Goal: Transaction & Acquisition: Purchase product/service

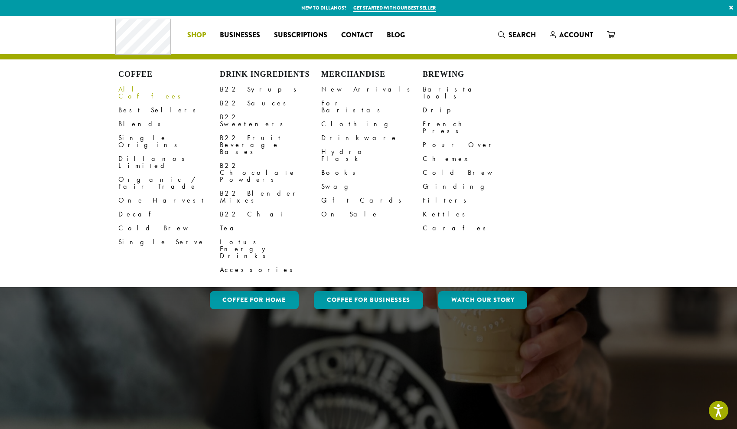
click at [140, 90] on link "All Coffees" at bounding box center [168, 92] width 101 height 21
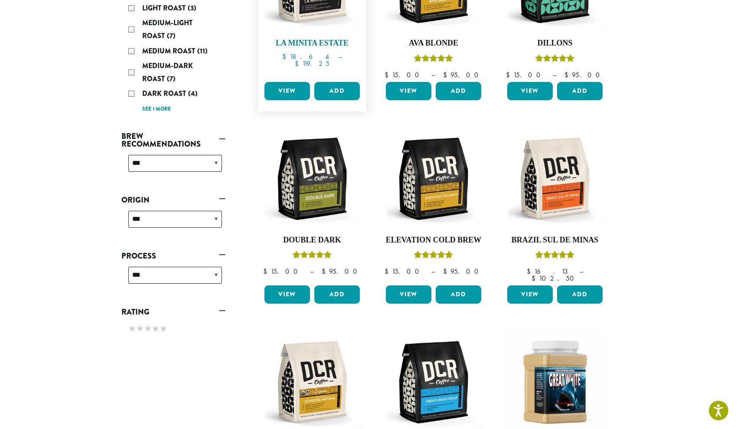
scroll to position [236, 0]
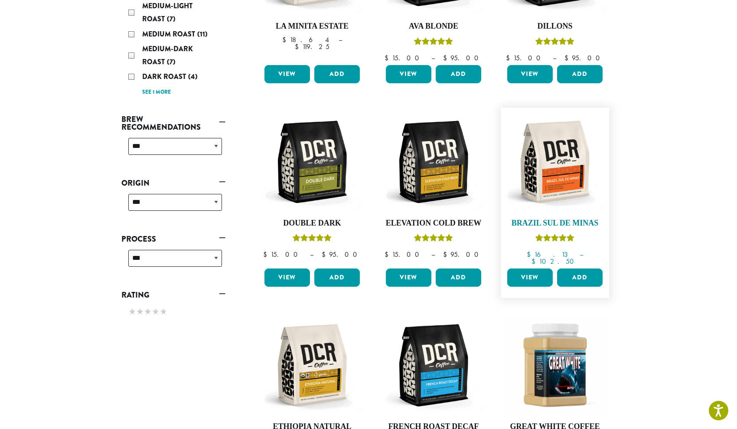
click at [560, 169] on img at bounding box center [555, 162] width 100 height 100
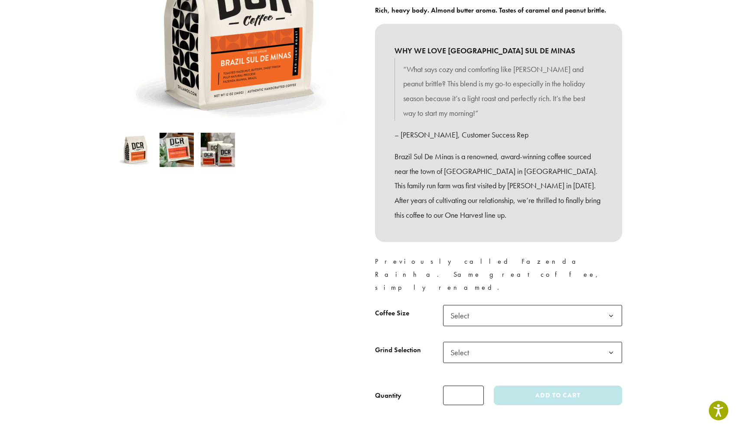
scroll to position [194, 0]
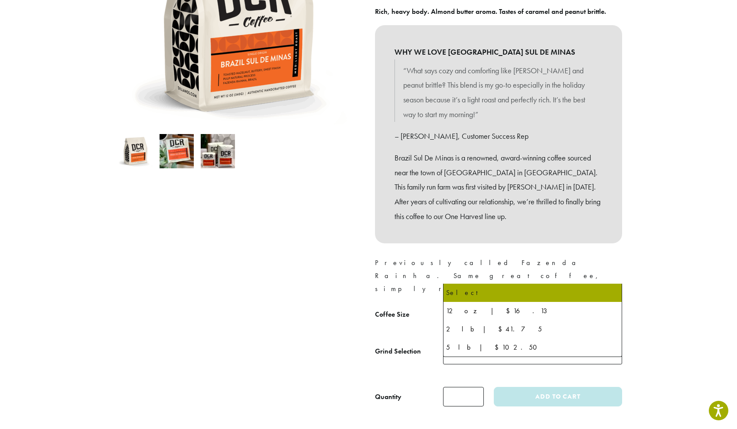
click at [502, 306] on span "Select" at bounding box center [532, 316] width 179 height 21
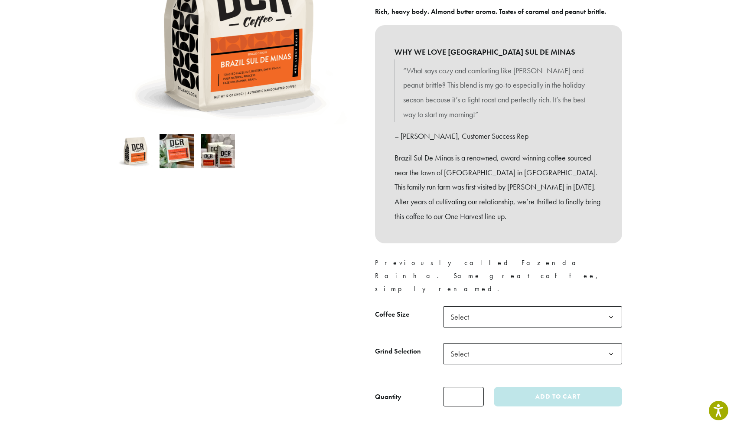
click at [580, 237] on div "Rich, heavy body. Almond butter aroma. Tastes of caramel and peanut brittle. WH…" at bounding box center [498, 150] width 247 height 290
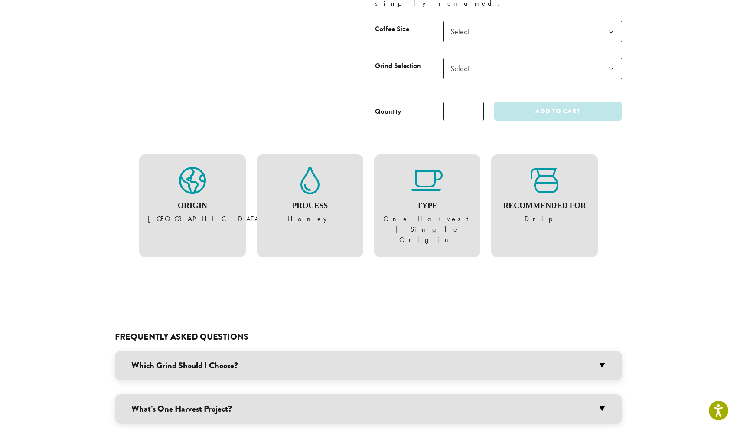
scroll to position [477, 0]
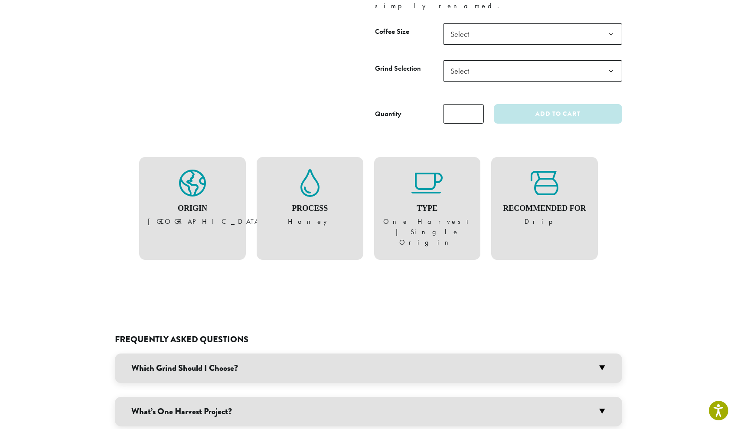
click at [243, 353] on h3 "Which Grind Should I Choose?" at bounding box center [368, 367] width 507 height 29
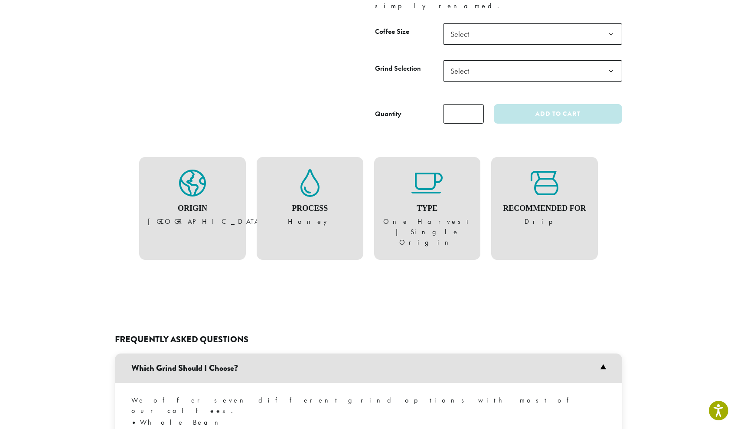
click at [243, 353] on h3 "Which Grind Should I Choose?" at bounding box center [368, 367] width 507 height 29
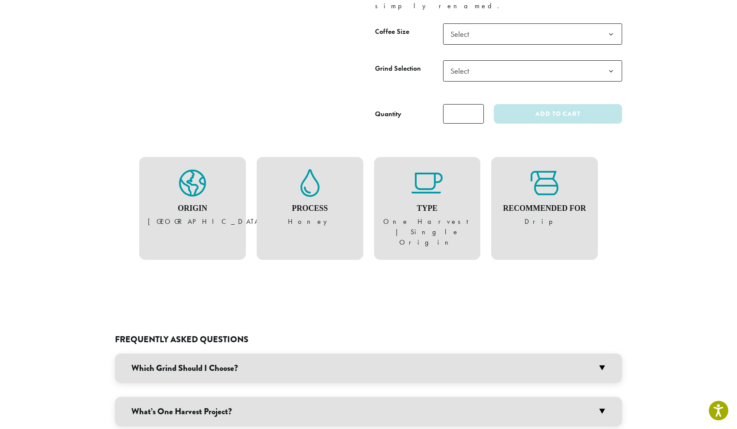
click at [243, 353] on h3 "Which Grind Should I Choose?" at bounding box center [368, 367] width 507 height 29
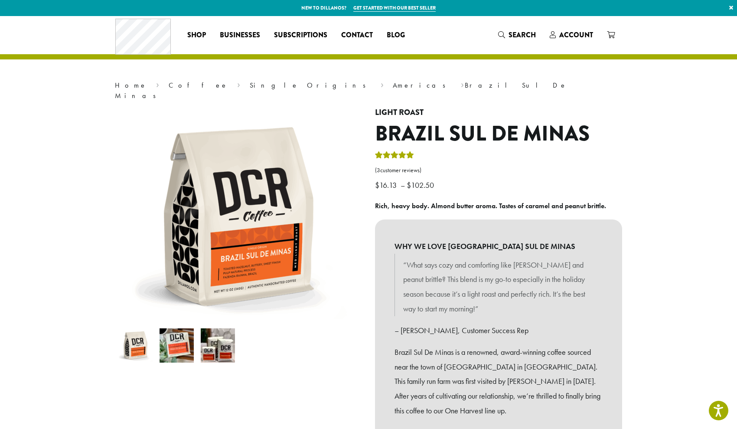
scroll to position [0, 0]
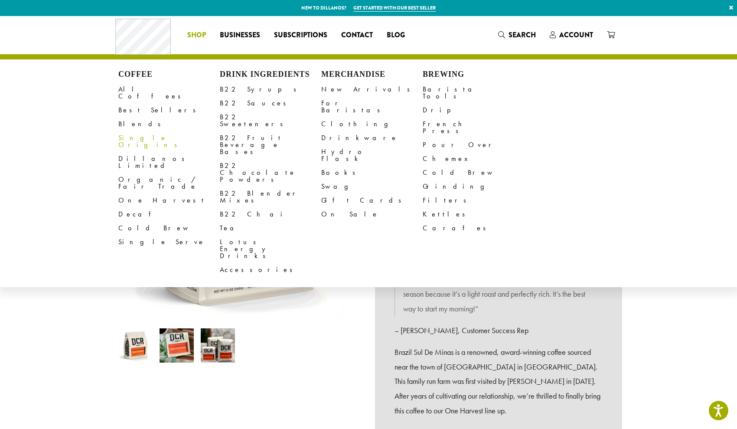
click at [147, 131] on link "Single Origins" at bounding box center [168, 141] width 101 height 21
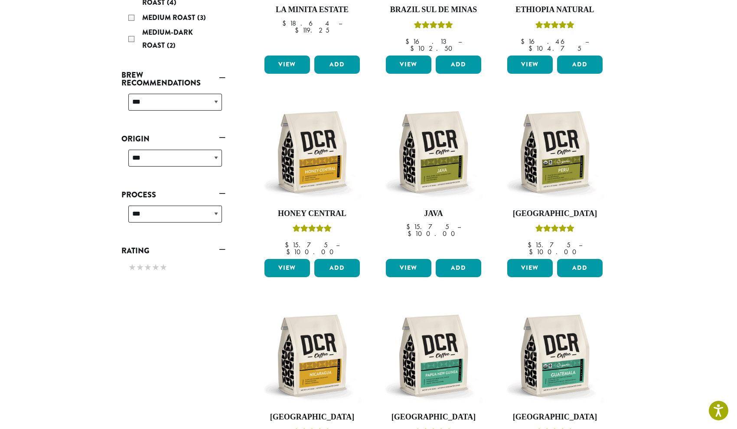
scroll to position [251, 0]
